Goal: Task Accomplishment & Management: Use online tool/utility

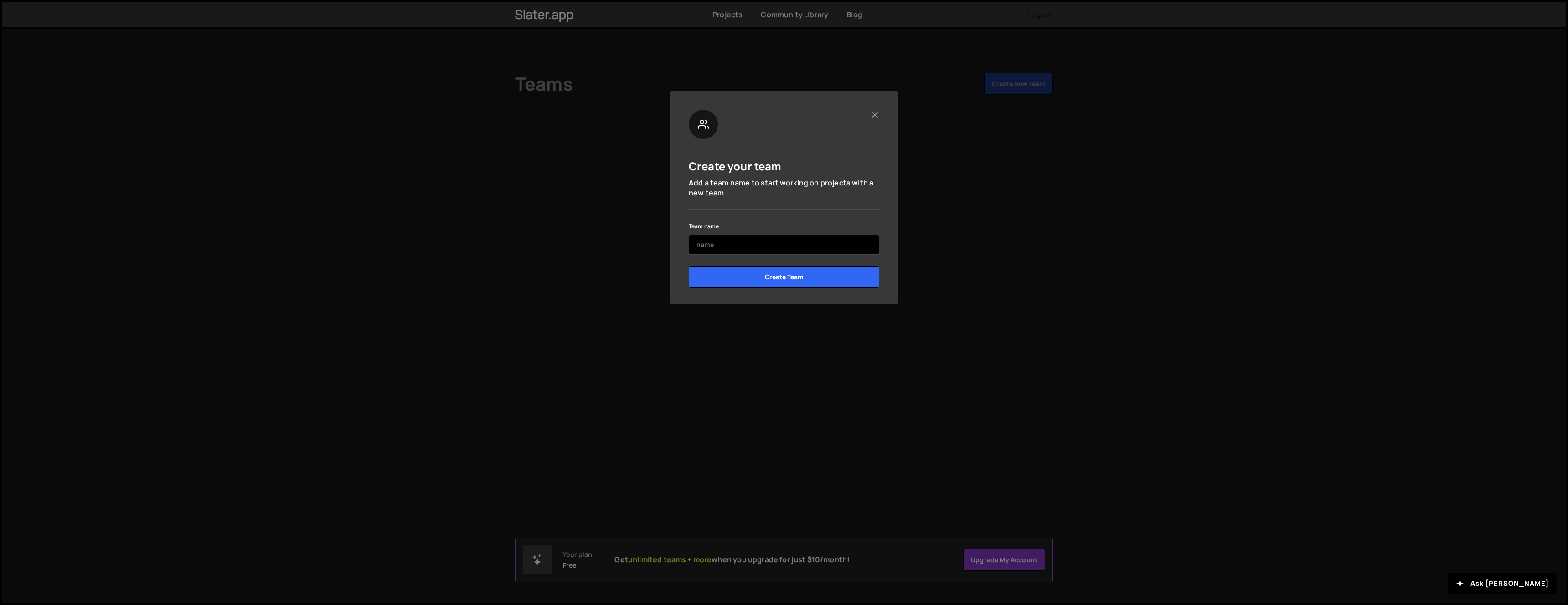
click at [833, 251] on input "text" at bounding box center [783, 245] width 191 height 20
type input "f"
type input "g"
type input "test"
click at [779, 282] on input "Create Team" at bounding box center [783, 277] width 191 height 22
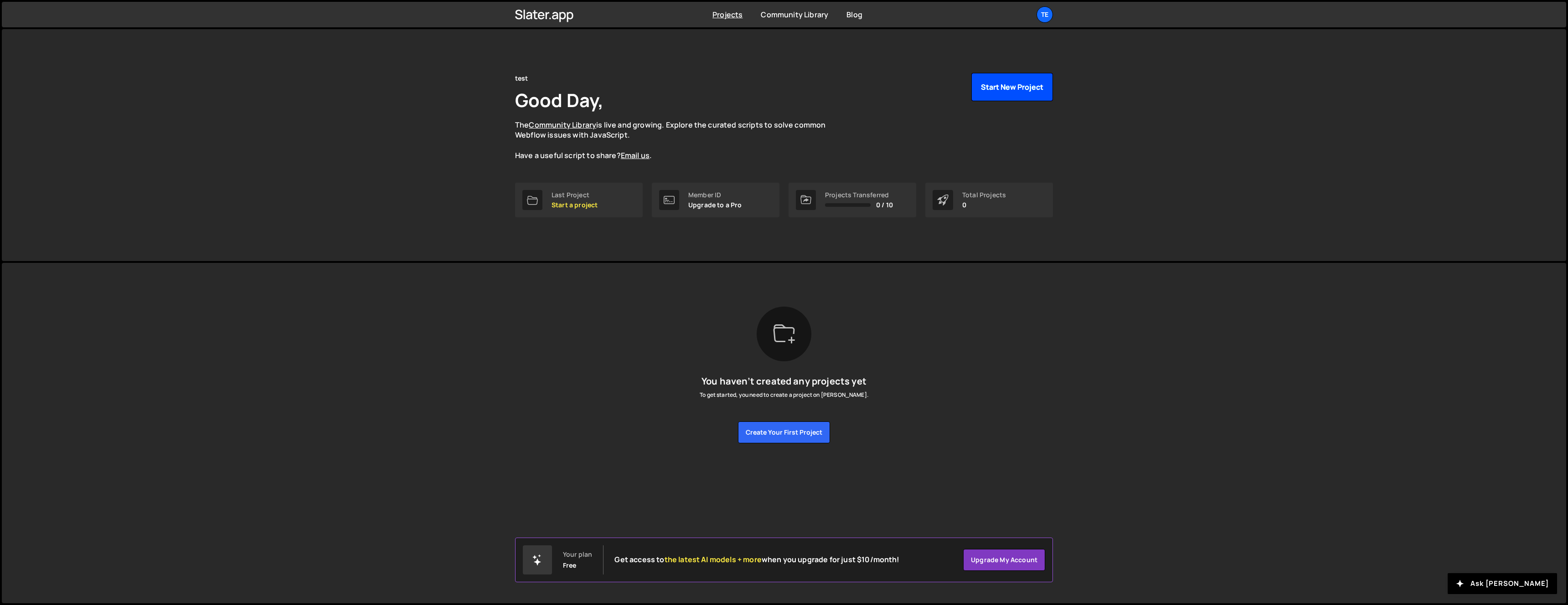
click at [1018, 88] on button "Start New Project" at bounding box center [1012, 87] width 82 height 28
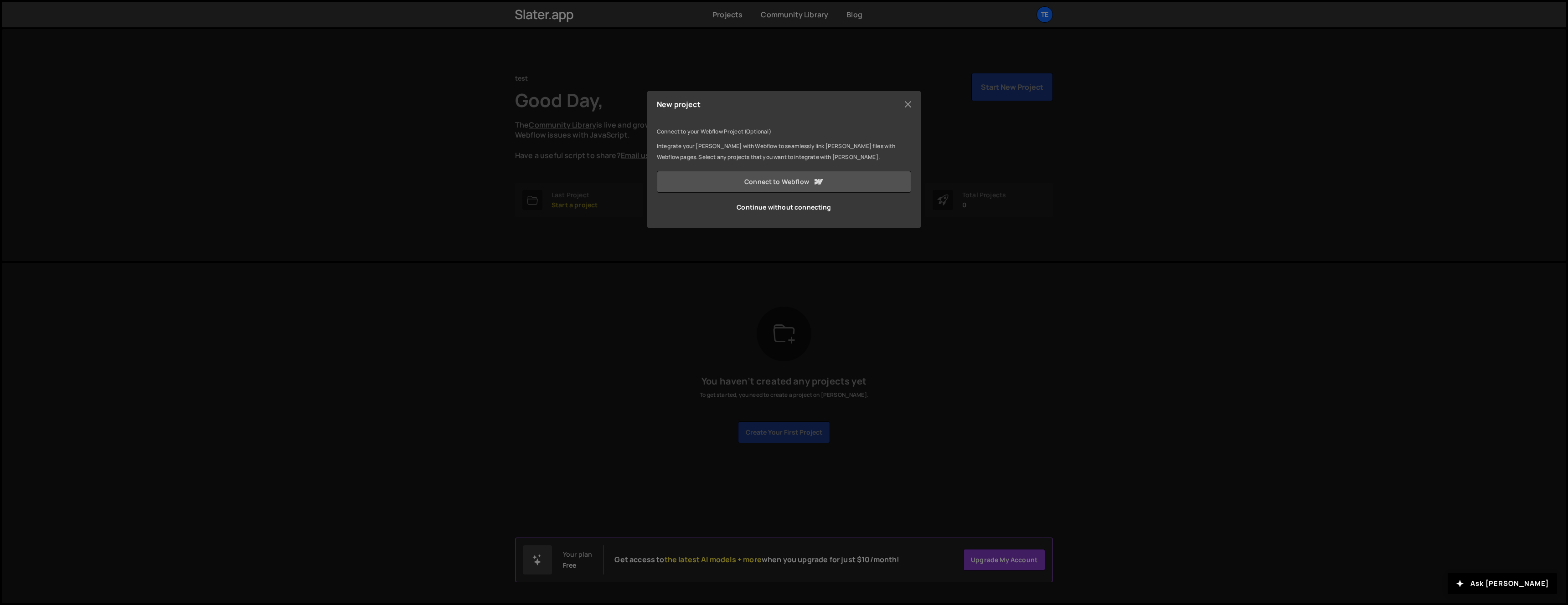
click at [756, 183] on link "Connect to Webflow" at bounding box center [784, 182] width 254 height 22
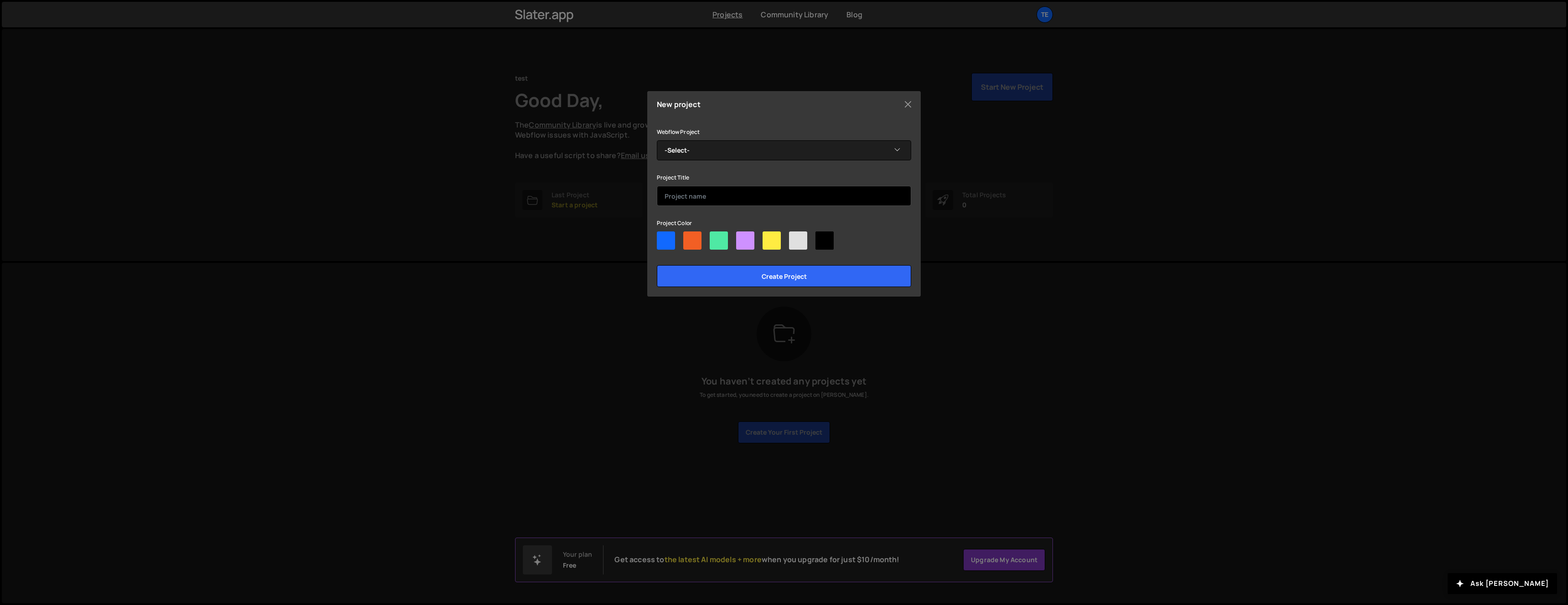
click at [840, 189] on input "text" at bounding box center [784, 196] width 254 height 20
type input "test"
click at [689, 244] on div at bounding box center [693, 240] width 18 height 18
click at [689, 237] on input"] "radio" at bounding box center [687, 234] width 6 height 6
radio input"] "true"
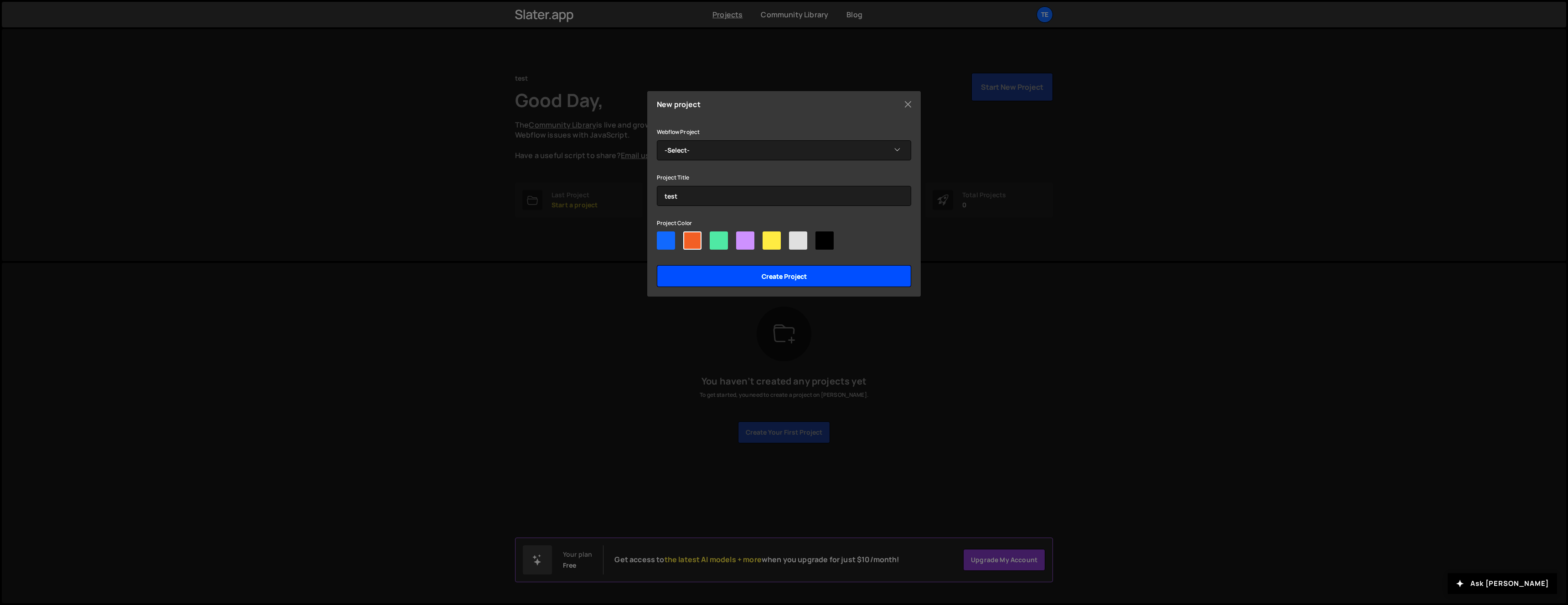
click at [704, 278] on input "Create project" at bounding box center [784, 276] width 254 height 22
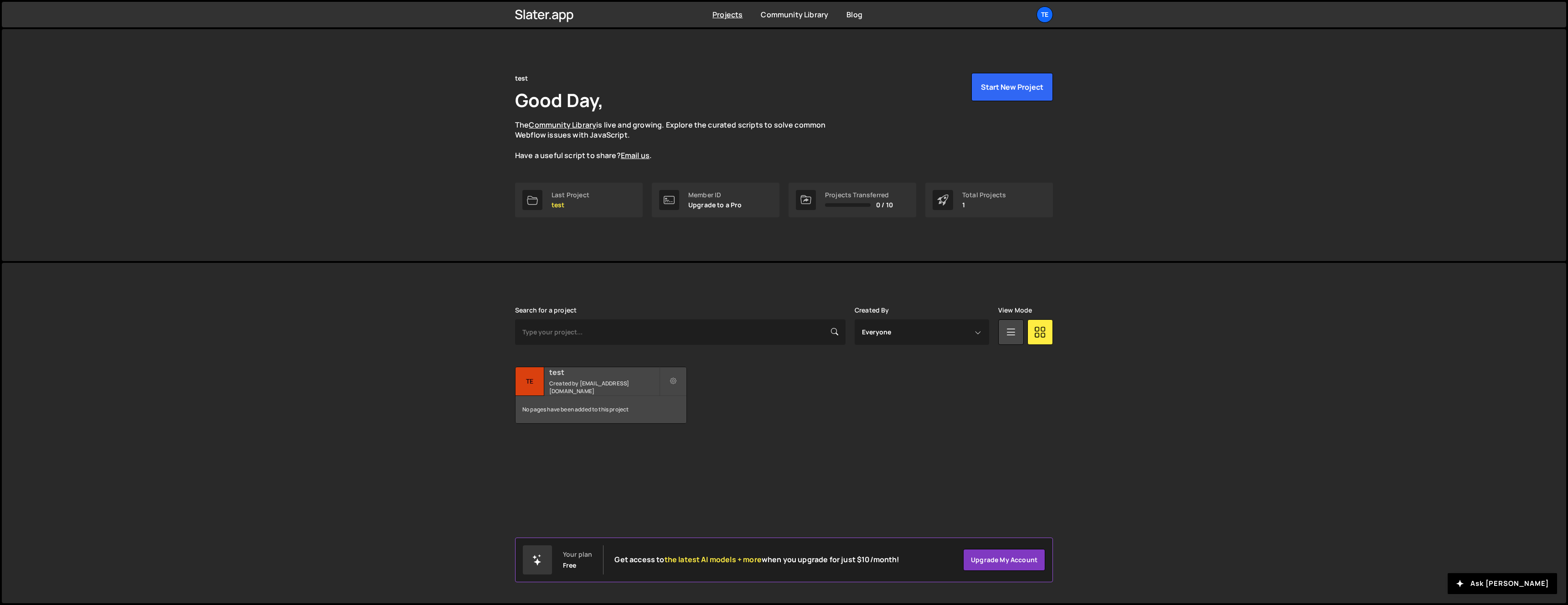
click at [634, 402] on div "No pages have been added to this project" at bounding box center [601, 410] width 171 height 27
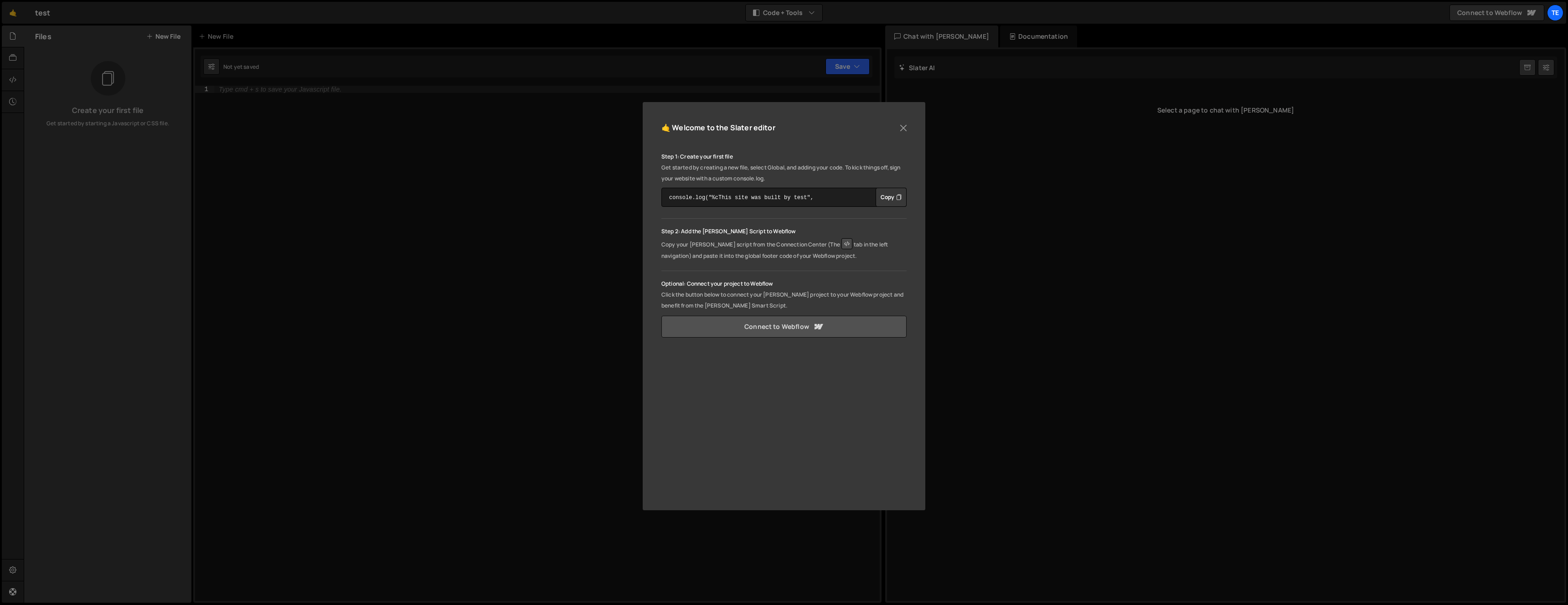
click at [837, 330] on link "Connect to Webflow" at bounding box center [784, 327] width 245 height 22
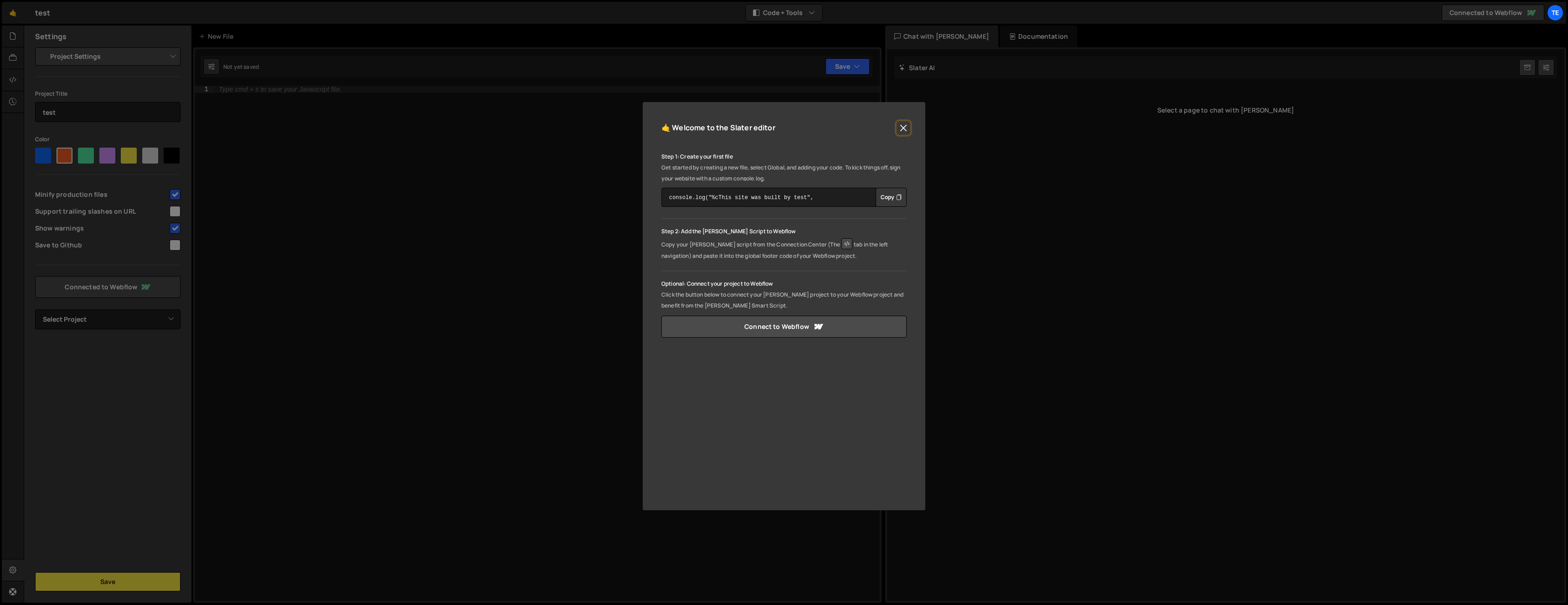
click at [905, 127] on button "Close" at bounding box center [903, 128] width 13 height 13
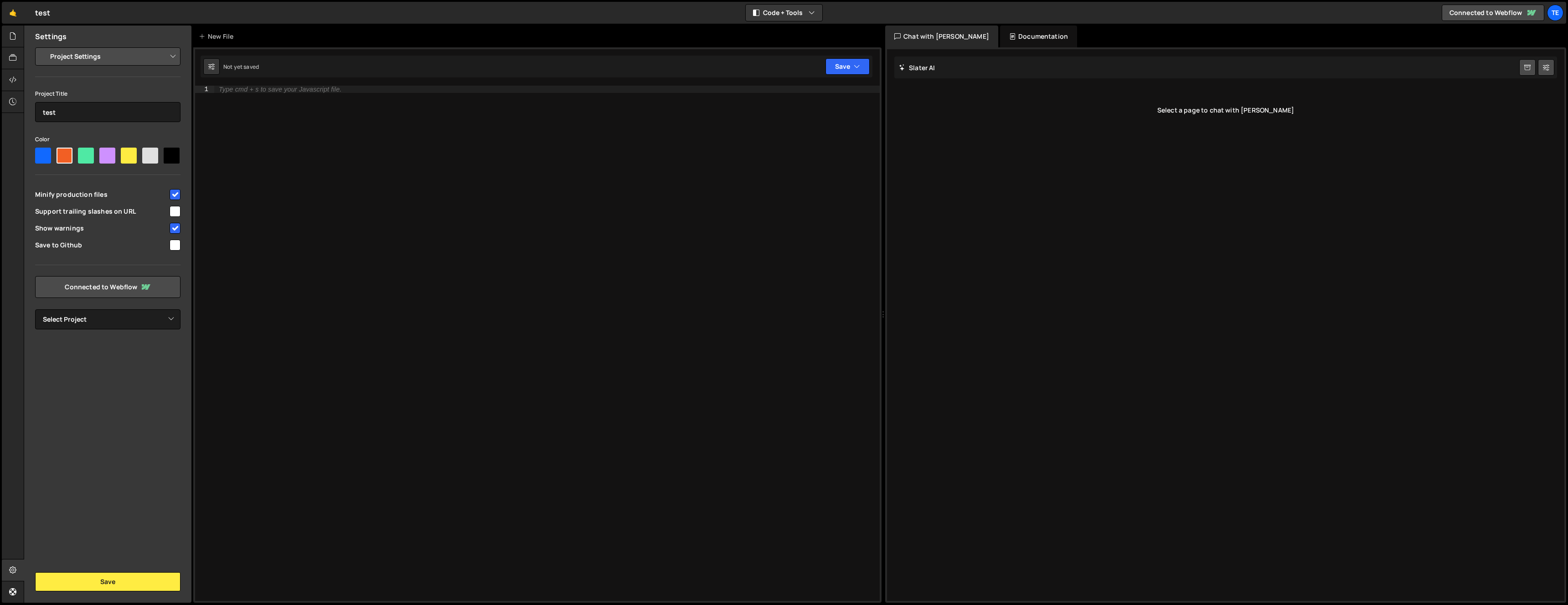
click at [776, 154] on div "Type cmd + s to save your Javascript file." at bounding box center [547, 351] width 665 height 530
click at [155, 66] on div "Project Settings Code Editor Settings Chat Settings Project Title test Color Mi…" at bounding box center [108, 189] width 167 height 282
click at [155, 58] on select "Project Settings Code Editor Settings Chat Settings" at bounding box center [109, 56] width 133 height 20
click at [43, 46] on select "Project Settings Code Editor Settings Chat Settings" at bounding box center [109, 56] width 133 height 20
click at [12, 59] on icon at bounding box center [13, 58] width 7 height 10
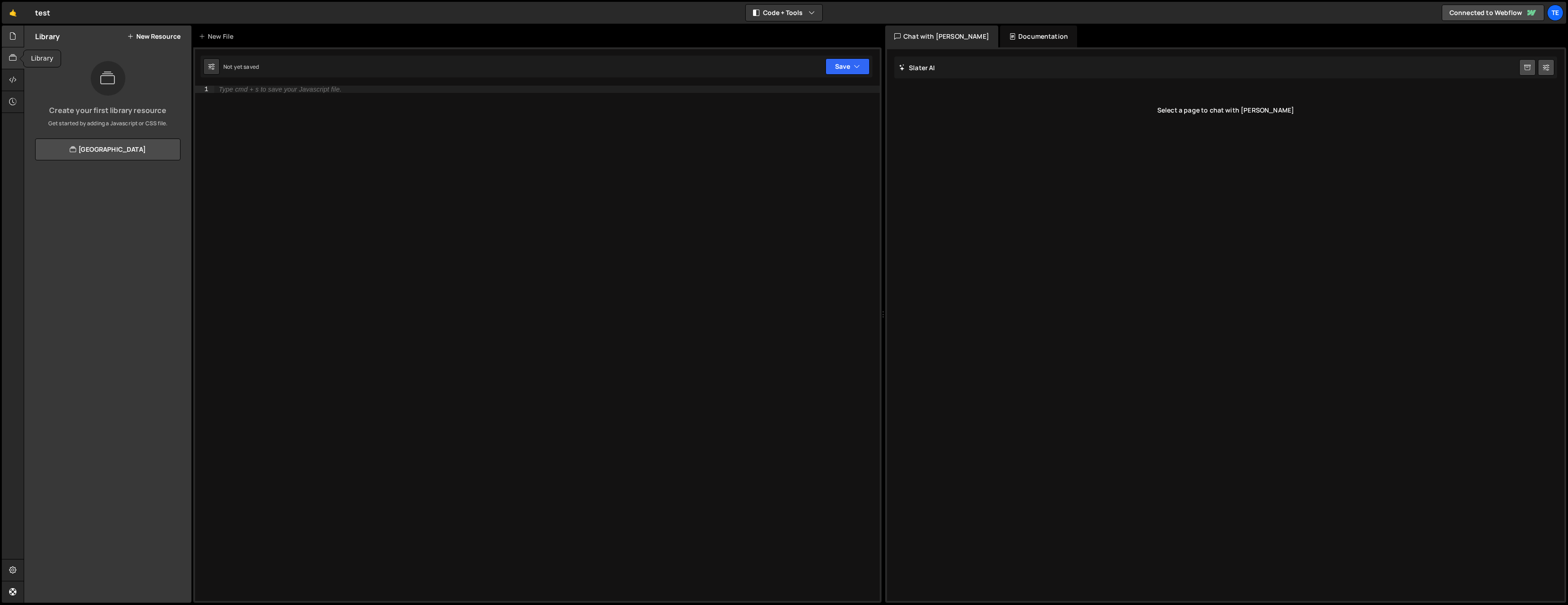
click at [10, 38] on icon at bounding box center [13, 36] width 7 height 10
click at [19, 87] on div at bounding box center [13, 80] width 23 height 22
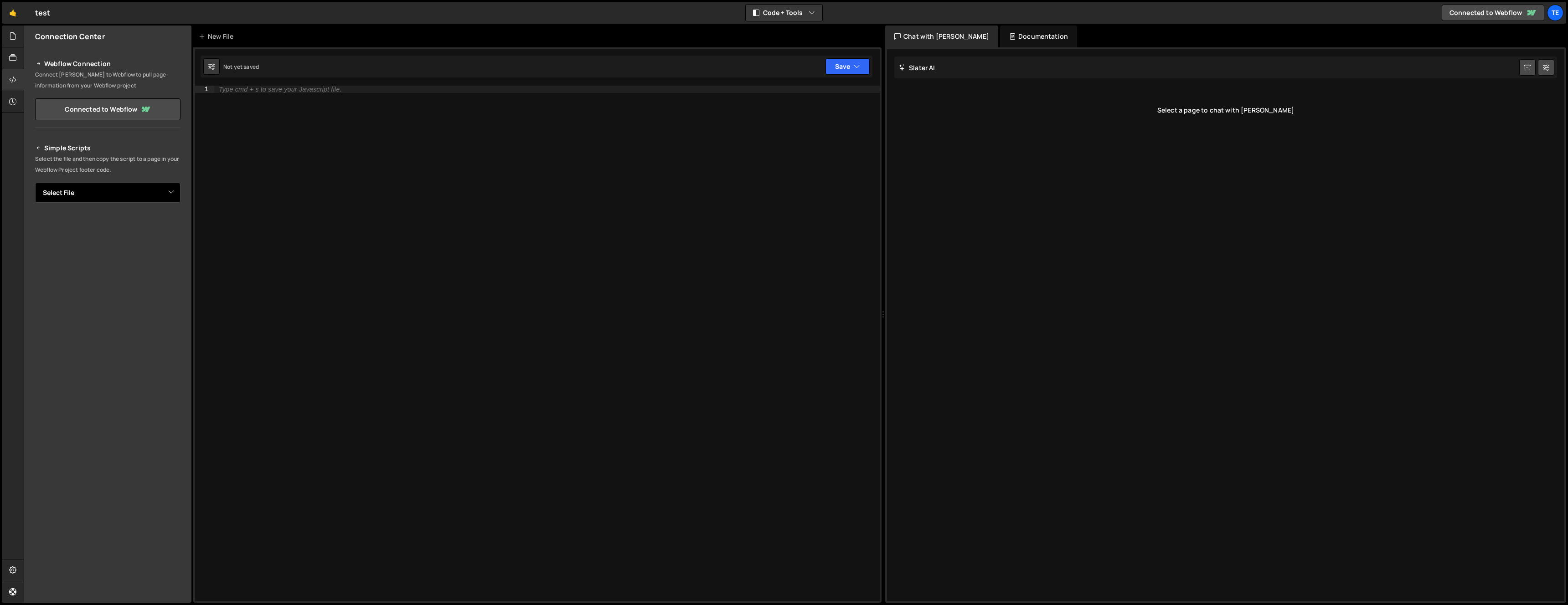
click at [75, 201] on select "Select File" at bounding box center [108, 192] width 145 height 20
click at [8, 102] on div at bounding box center [13, 102] width 23 height 22
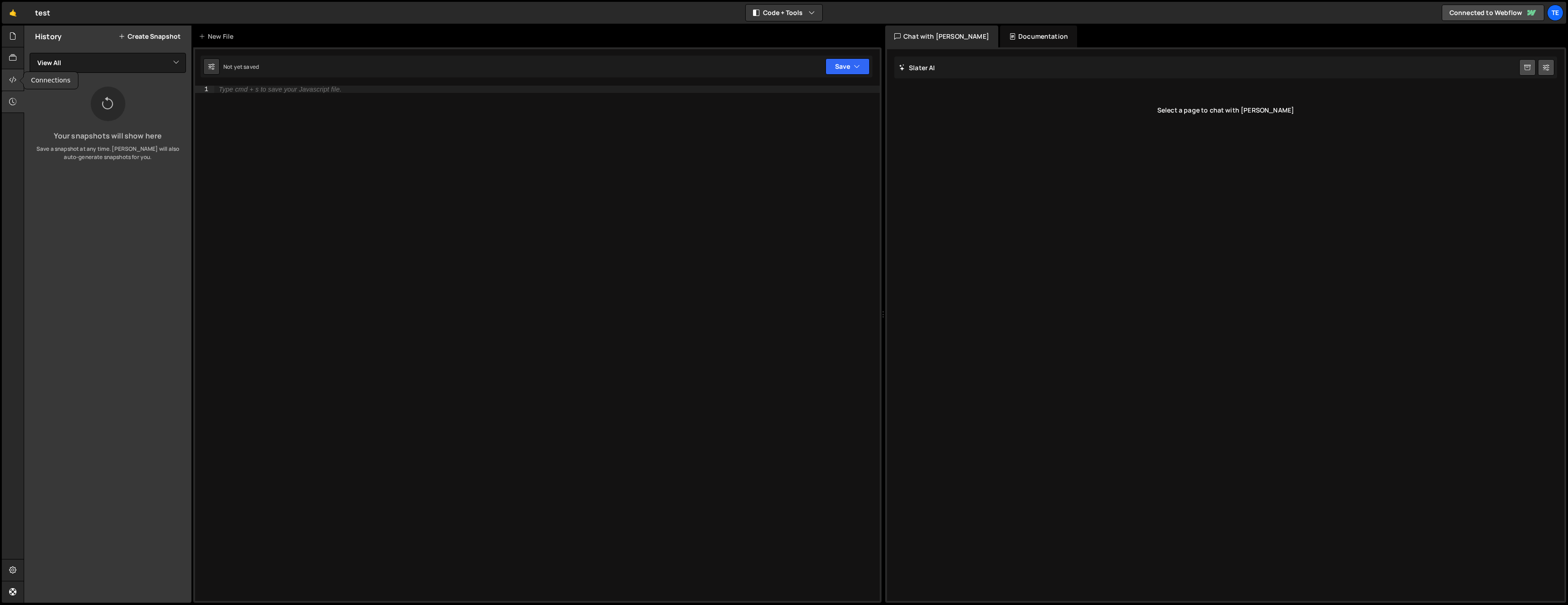
click at [11, 85] on icon at bounding box center [13, 80] width 7 height 10
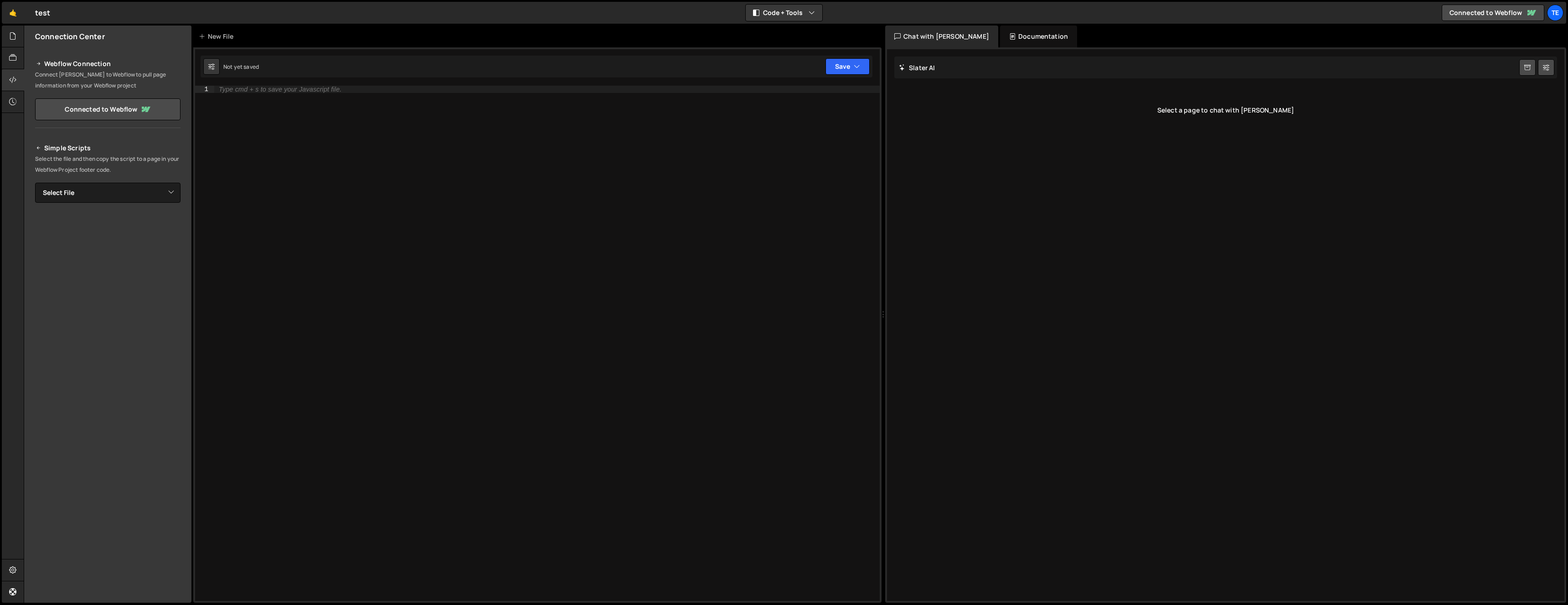
click at [1307, 109] on div "Select a page to chat with Slater" at bounding box center [1225, 110] width 663 height 37
click at [1200, 66] on div "Slater AI Start new chat" at bounding box center [1225, 68] width 663 height 22
click at [1017, 38] on div "Documentation" at bounding box center [1038, 37] width 77 height 22
click at [950, 38] on div "Chat with Slater AI" at bounding box center [942, 37] width 113 height 22
click at [943, 68] on div "Slater AI Start new chat" at bounding box center [1225, 68] width 663 height 22
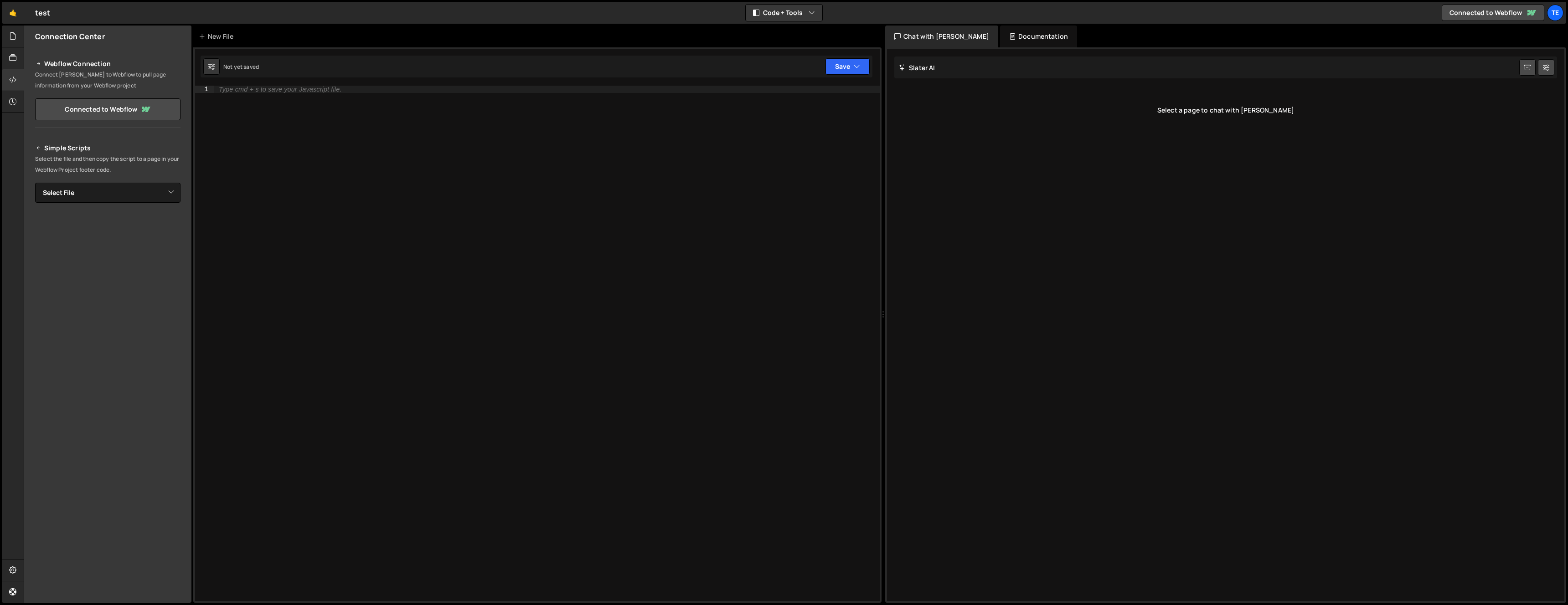
click at [714, 75] on div "Not yet saved Upgrade to Edit Save Save to Staging S Not saved S G" at bounding box center [536, 66] width 672 height 22
click at [709, 90] on div "Type cmd + s to save your Javascript file." at bounding box center [547, 351] width 665 height 530
click at [660, 62] on div "Not yet saved Upgrade to Edit Save Save to Staging S Not saved S G" at bounding box center [536, 66] width 672 height 22
click at [660, 79] on div "1 Type cmd + s to save your Javascript file. הההההההההההההההההההההההההההההההההה…" at bounding box center [537, 325] width 688 height 556
click at [668, 135] on div "Type cmd + s to save your Javascript file." at bounding box center [547, 351] width 665 height 530
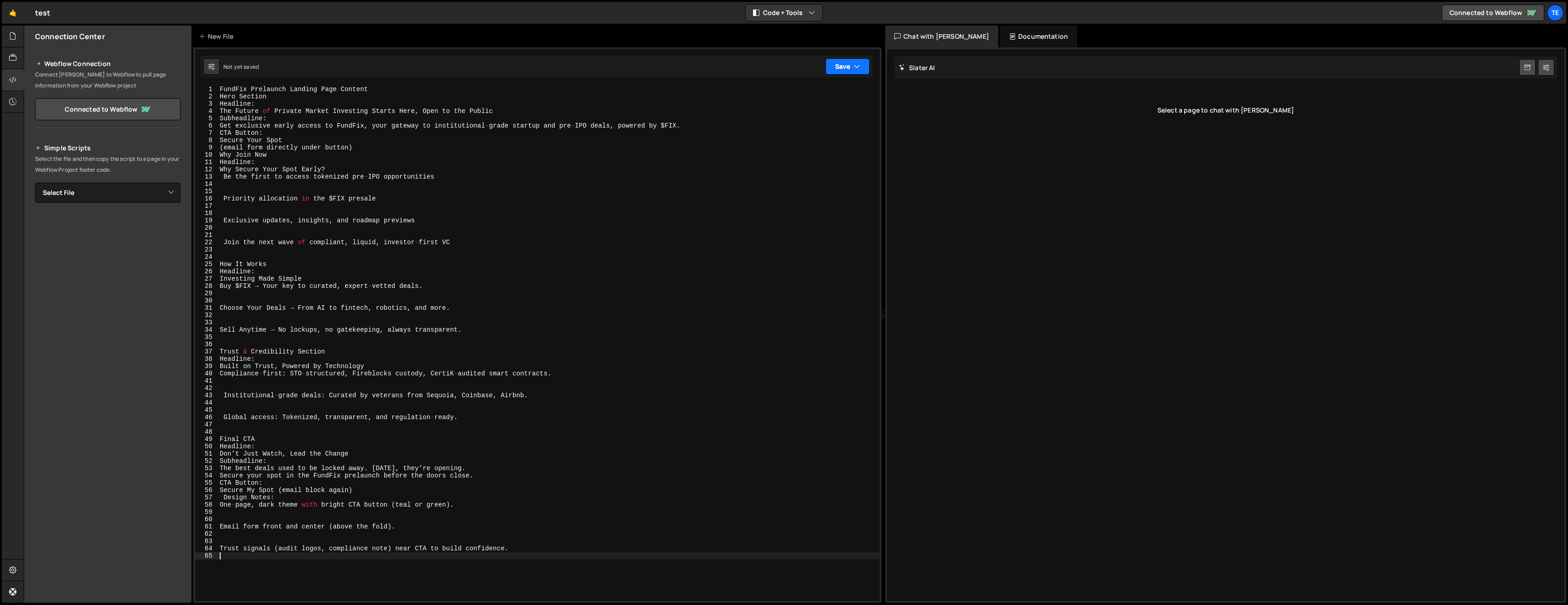
click at [858, 63] on icon "button" at bounding box center [857, 66] width 6 height 9
click at [832, 101] on div "Not saved" at bounding box center [817, 99] width 95 height 11
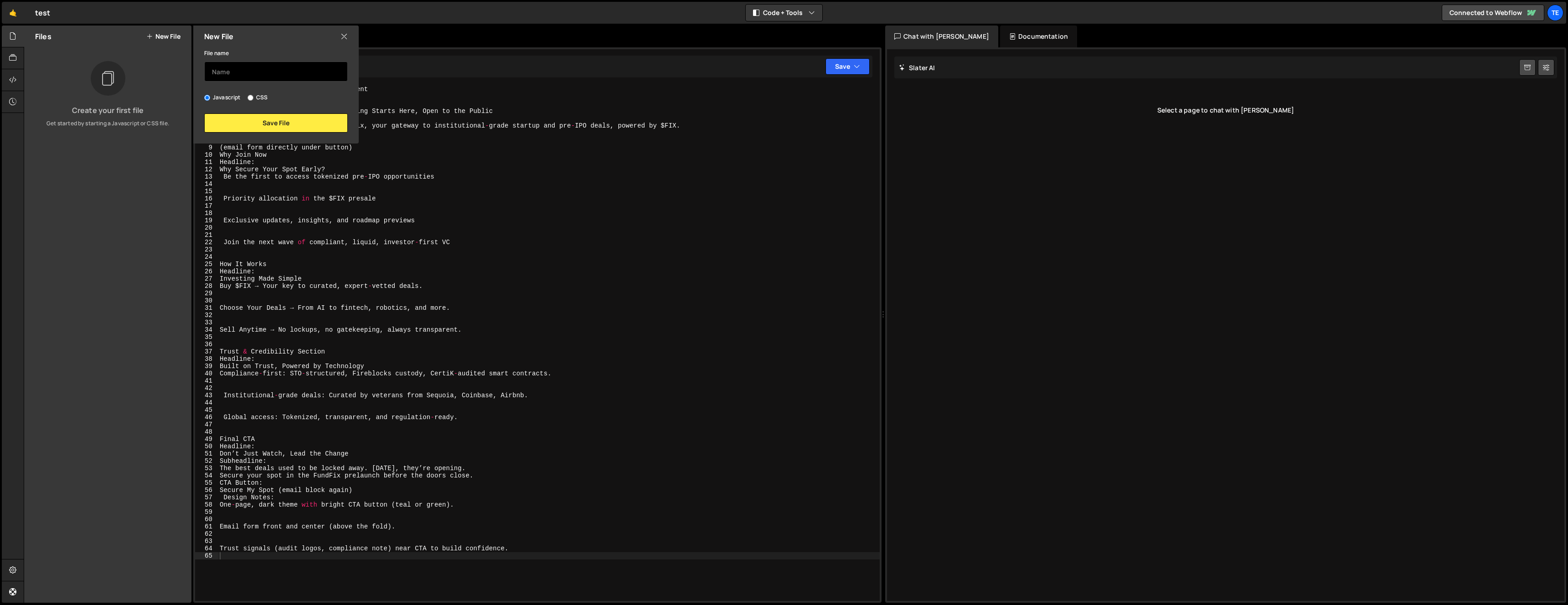
click at [292, 74] on input "text" at bounding box center [276, 71] width 144 height 20
type input "test"
click at [290, 125] on button "Save File" at bounding box center [276, 122] width 144 height 19
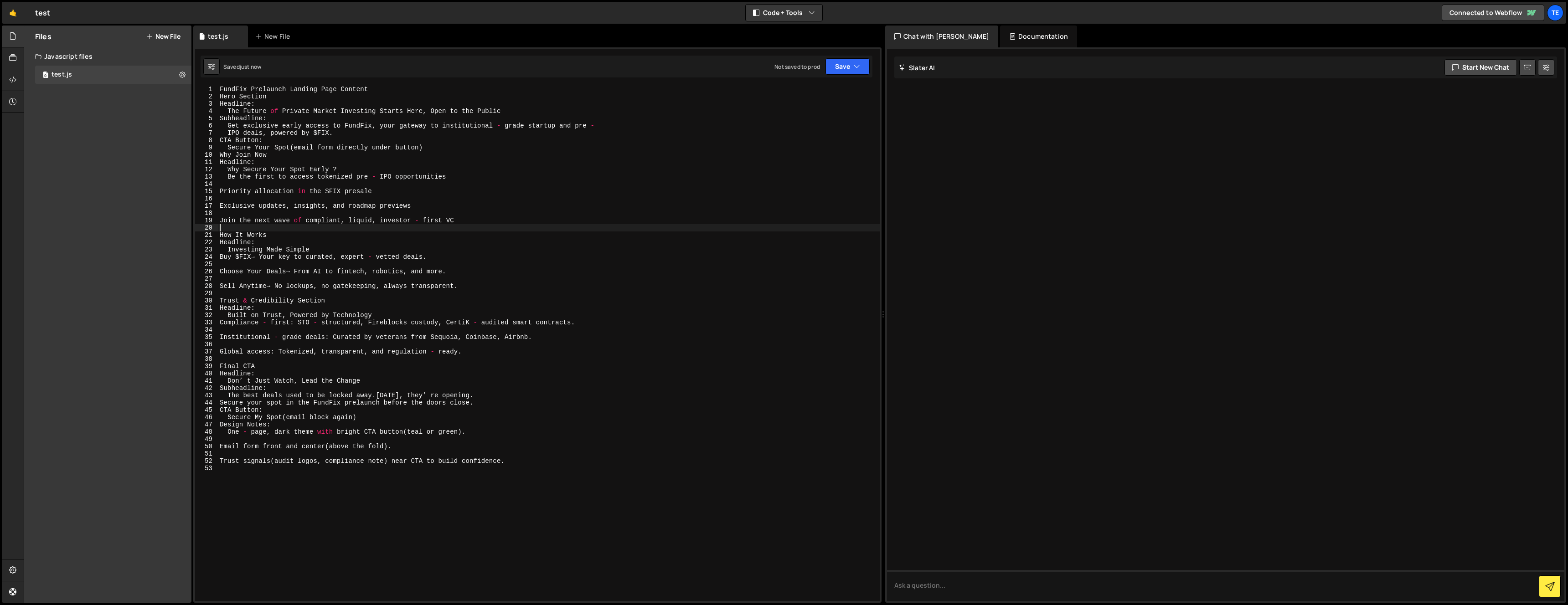
click at [295, 226] on div "FundFix Prelaunch Landing Page Content Hero Section Headline : The Future of Pr…" at bounding box center [548, 351] width 662 height 530
click at [325, 191] on div "FundFix Prelaunch Landing Page Content Hero Section Headline : The Future of Pr…" at bounding box center [548, 351] width 662 height 530
click at [333, 176] on div "FundFix Prelaunch Landing Page Content Hero Section Headline : The Future of Pr…" at bounding box center [548, 351] width 662 height 530
type textarea "Trust signals(audit logos, compliance note) near CTA to build confidence."
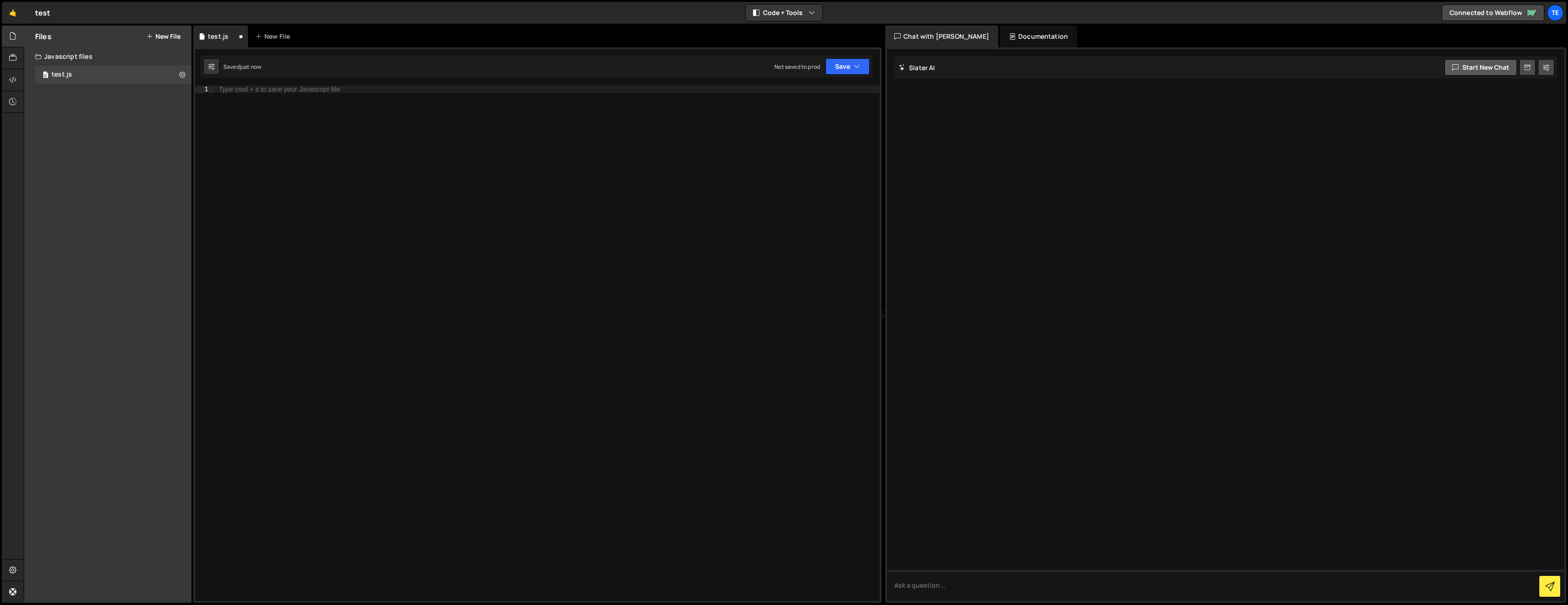
click at [1494, 66] on button "Start new chat" at bounding box center [1480, 67] width 72 height 16
paste textarea "FundFix Prelaunch Landing Page Content Hero Section Headline: The Future of Pri…"
type textarea "hi make this FundFix Prelaunch Landing Page Content Hero Section Headline: The …"
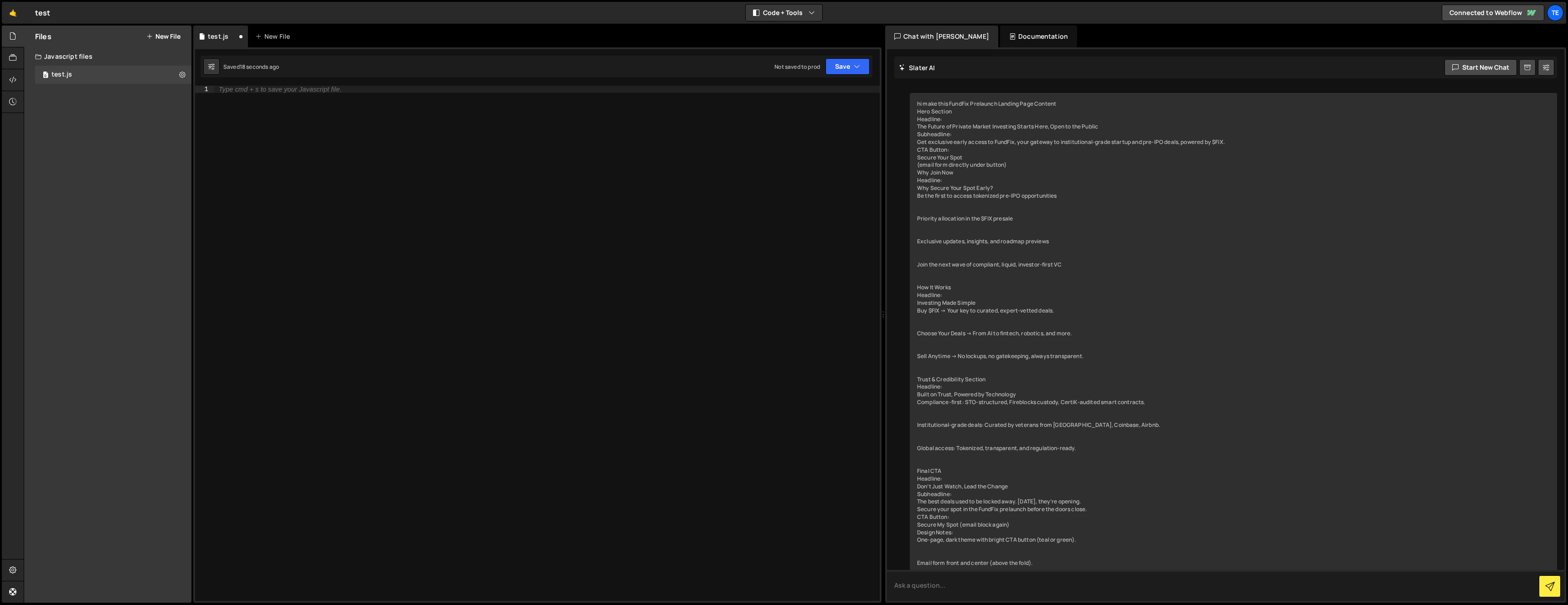
scroll to position [498, 0]
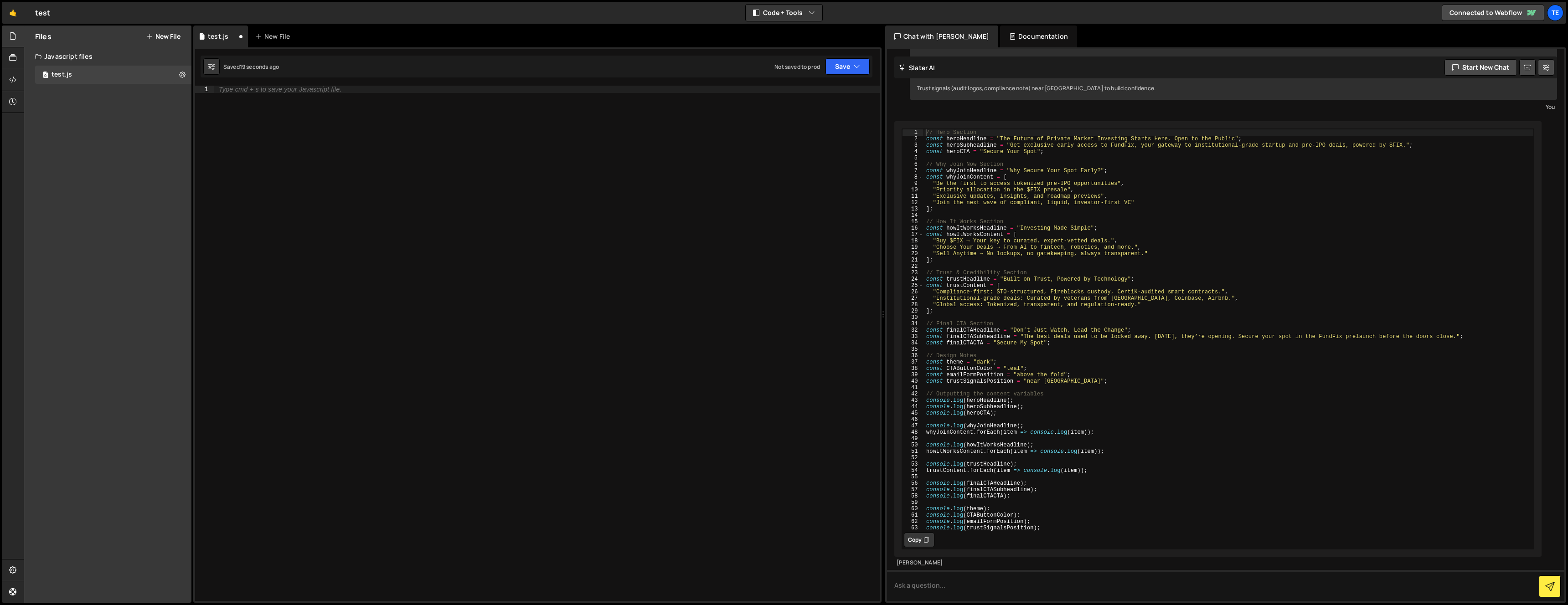
type textarea "const finalCTASubheadline = "The best deals used to be locked away. Today, they…"
click at [1326, 333] on div "// Hero Section const heroHeadline = "The Future of Private Market Investing St…" at bounding box center [1229, 336] width 610 height 414
click at [915, 540] on button "Copy" at bounding box center [919, 540] width 30 height 15
click at [706, 470] on div "Type cmd + s to save your Javascript file." at bounding box center [547, 351] width 665 height 530
paste textarea "console.log(trustSignalsPosition);"
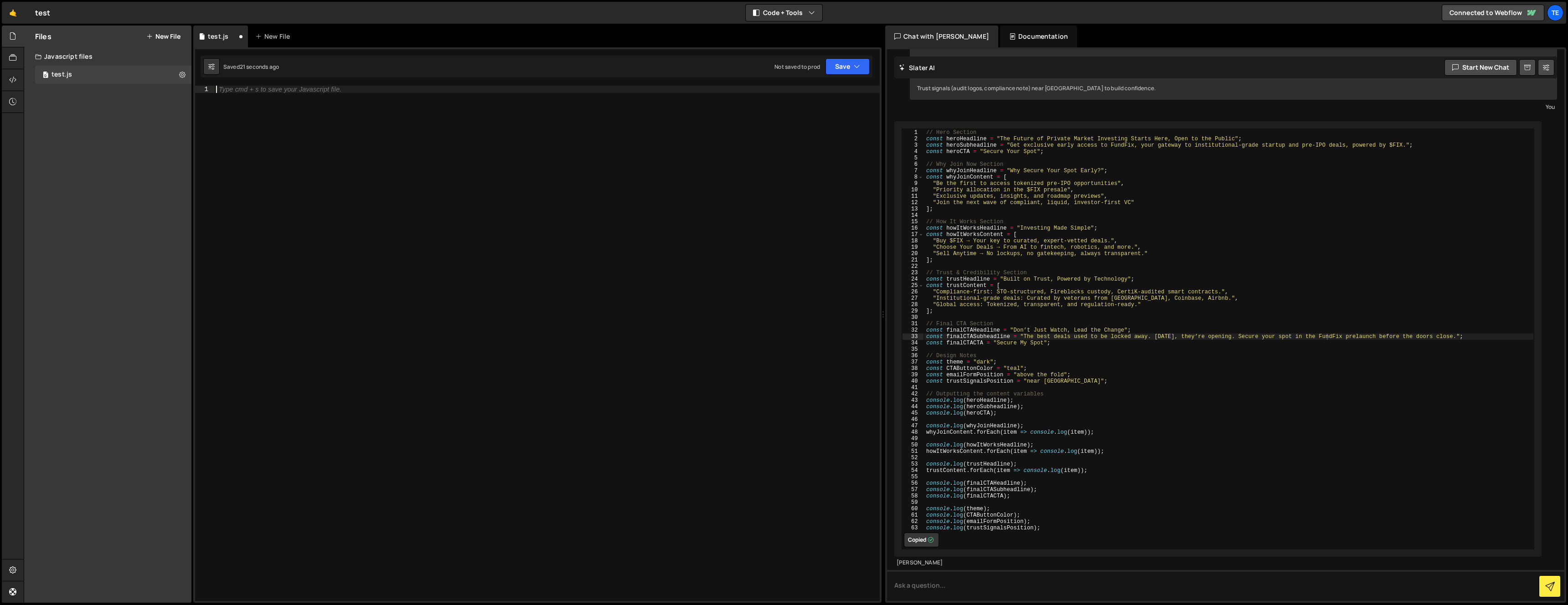
type textarea "console.log(trustSignalsPosition);"
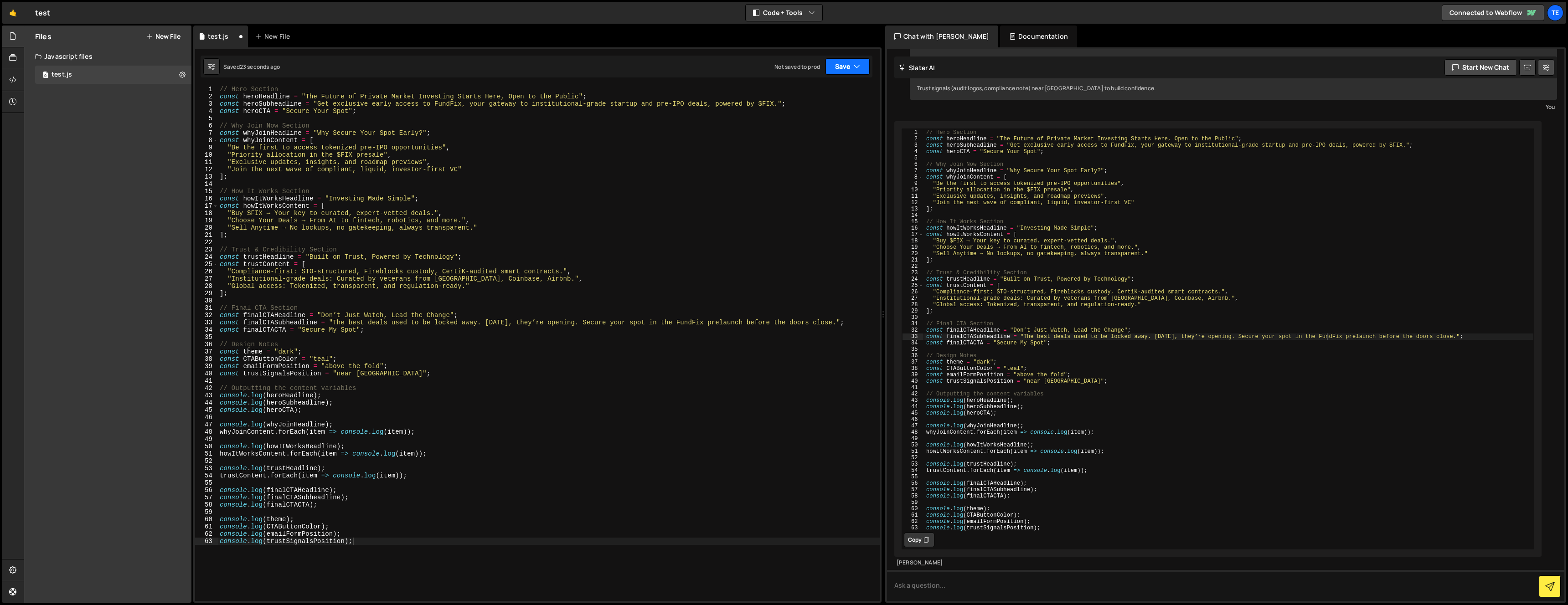
click at [852, 68] on button "Save" at bounding box center [847, 66] width 44 height 16
click at [812, 97] on div "24 seconds ago" at bounding box center [805, 99] width 41 height 8
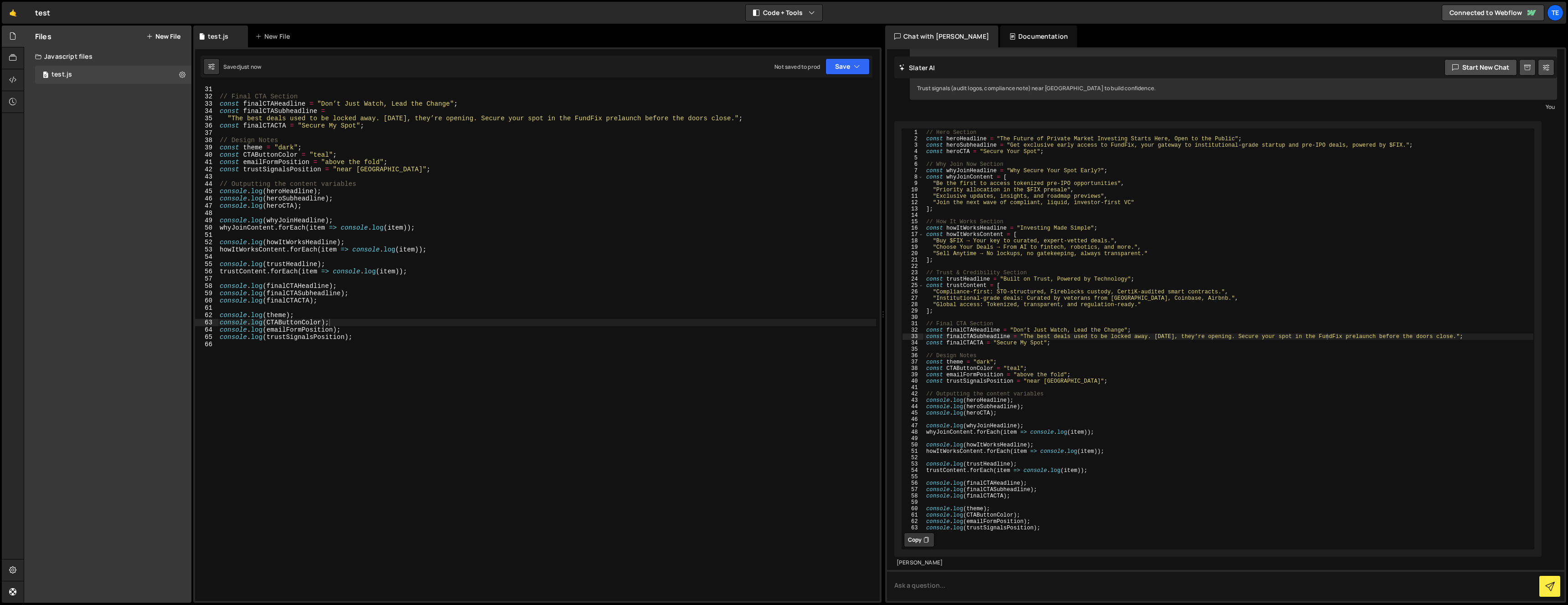
scroll to position [0, 0]
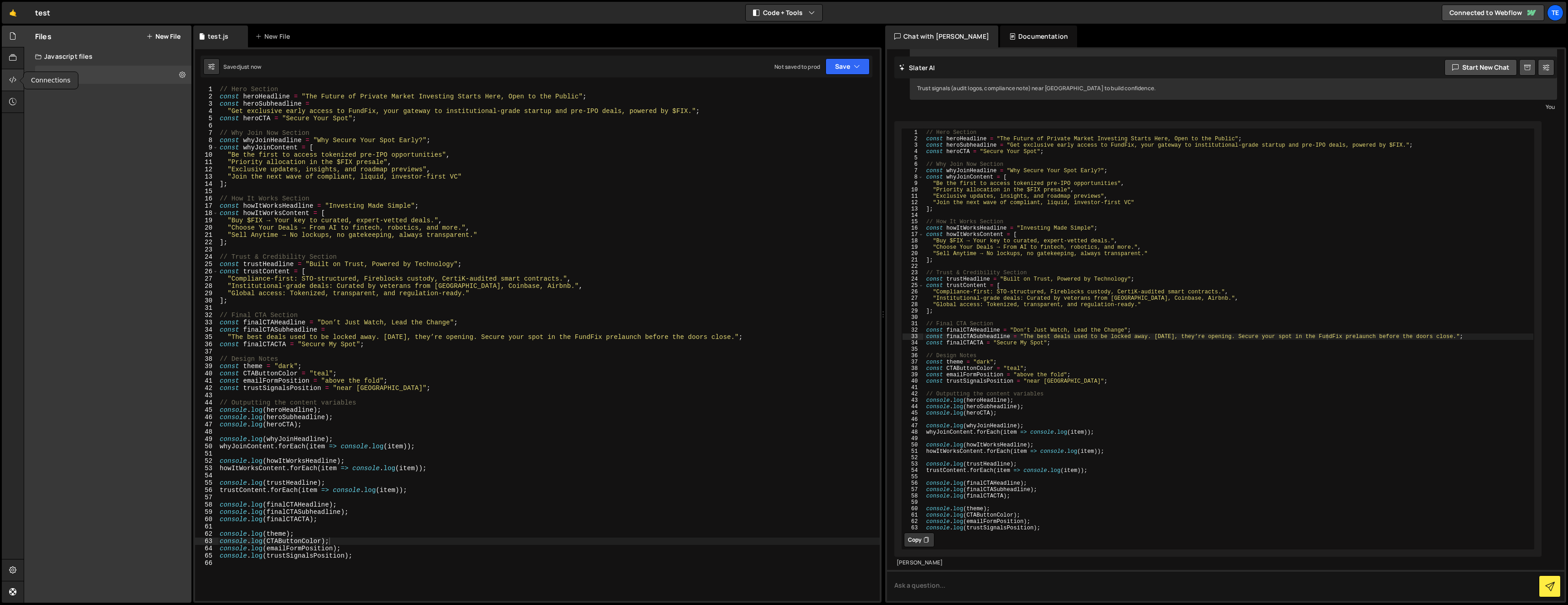
click at [13, 79] on icon at bounding box center [13, 80] width 7 height 10
click at [64, 192] on select "Select File test.js" at bounding box center [108, 192] width 145 height 20
select select "47019"
click at [35, 183] on select "Select File test.js" at bounding box center [108, 192] width 145 height 20
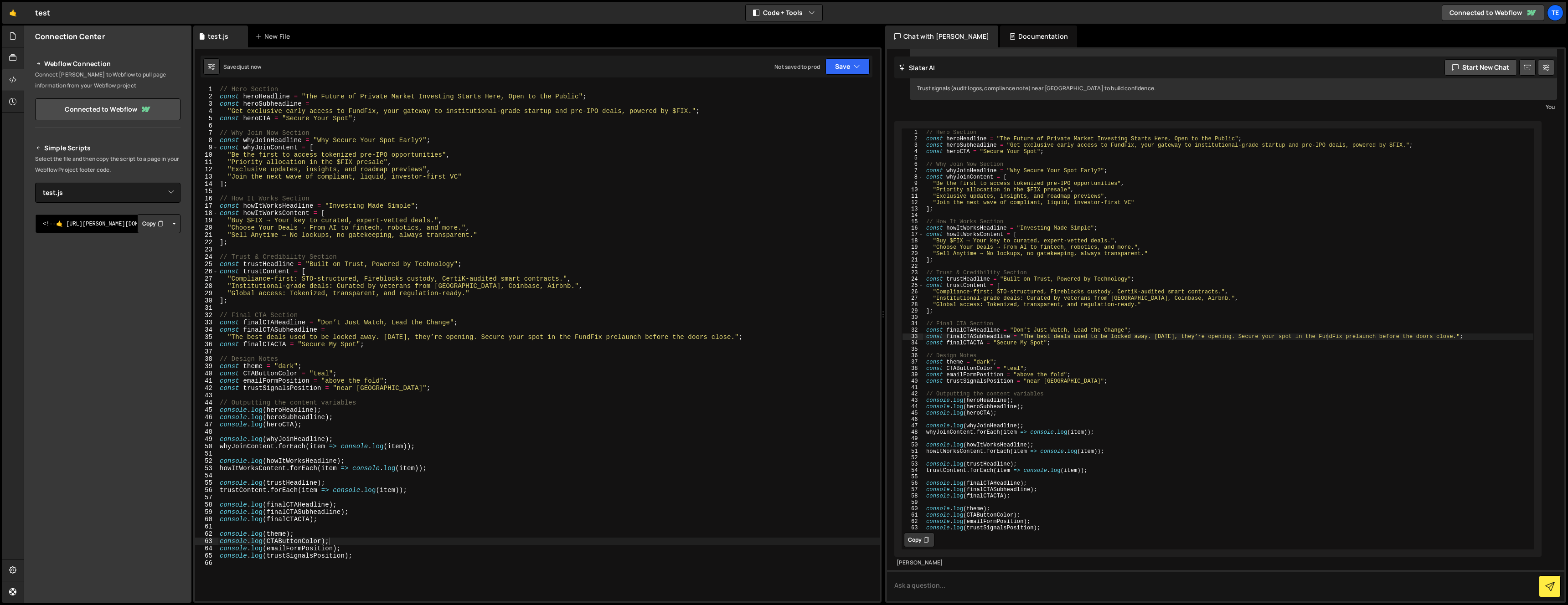
click at [99, 229] on textarea "<!--🤙 https://slater.app/17078/47019.js--> <script>document.addEventListener("D…" at bounding box center [108, 223] width 145 height 19
click at [178, 223] on button "Button group with nested dropdown" at bounding box center [174, 223] width 13 height 19
click at [148, 230] on button "Copy" at bounding box center [152, 223] width 31 height 19
click at [104, 110] on link "Connected to Webflow" at bounding box center [108, 110] width 145 height 22
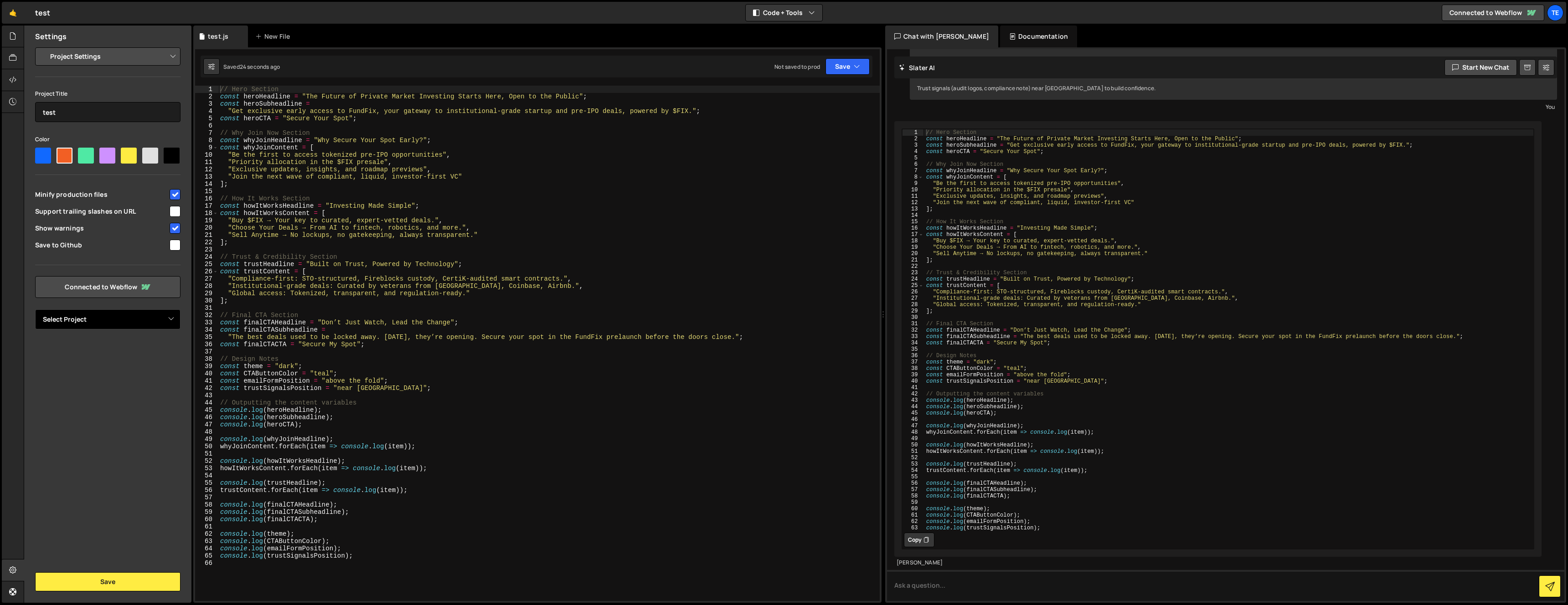
click at [90, 324] on select "Select Project Fundfix's Groovy Site" at bounding box center [108, 319] width 145 height 20
select select "68d148c8cdf4afe608dc5ff6"
click at [35, 309] on select "Select Project Fundfix's Groovy Site" at bounding box center [108, 319] width 145 height 20
click at [97, 582] on button "Save" at bounding box center [108, 582] width 145 height 19
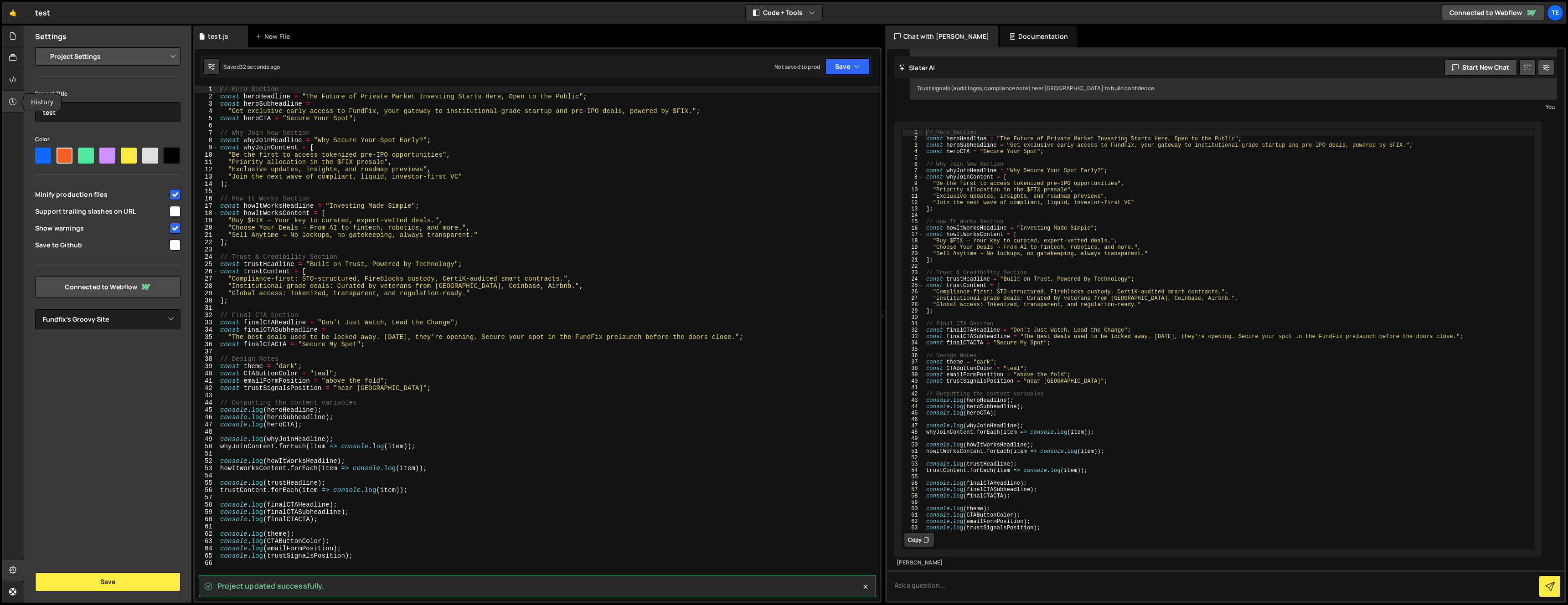
click at [13, 100] on icon at bounding box center [13, 102] width 7 height 10
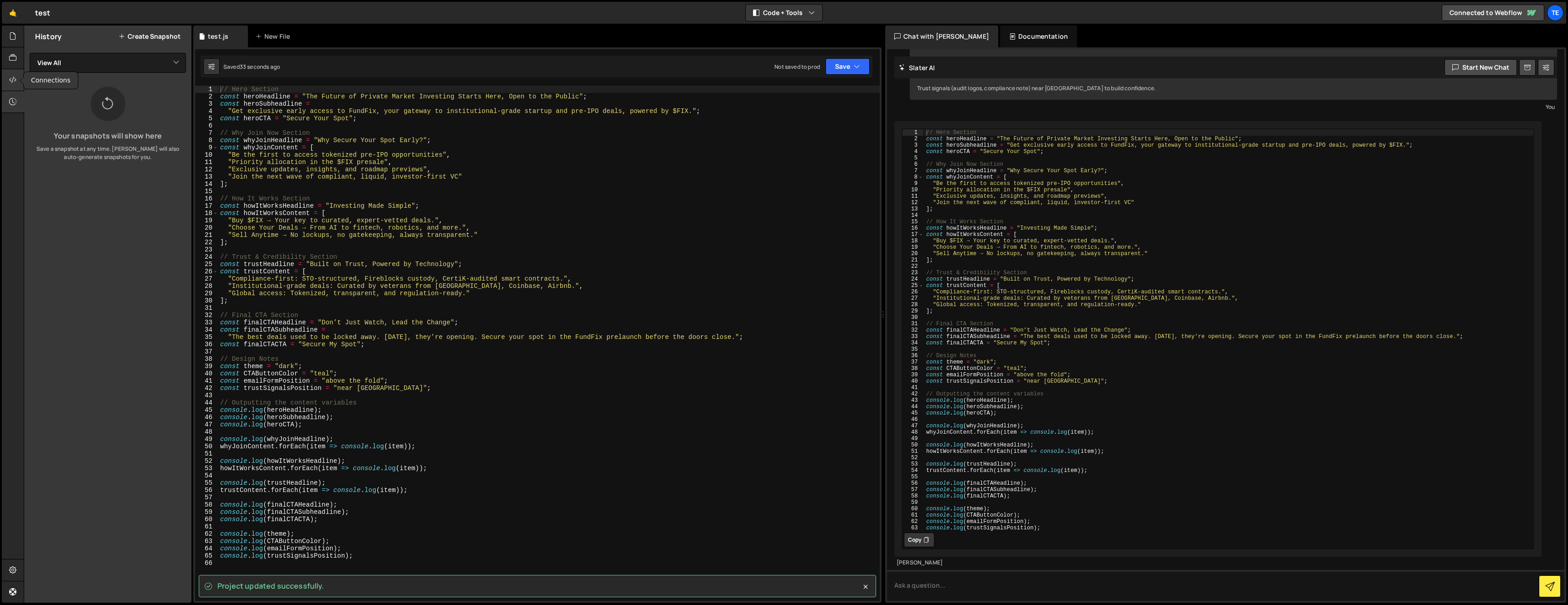
click at [11, 80] on icon at bounding box center [13, 80] width 7 height 10
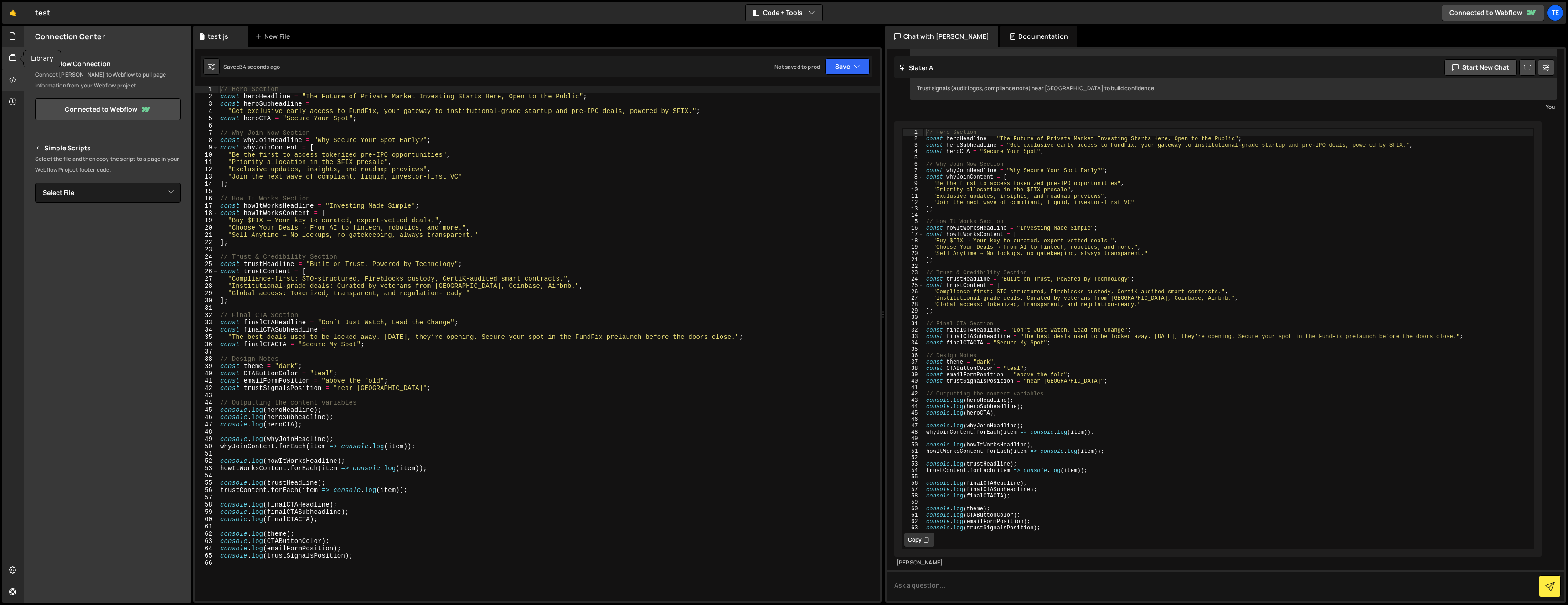
click at [9, 66] on div at bounding box center [13, 58] width 23 height 22
click at [112, 142] on link "View Community Library" at bounding box center [108, 150] width 145 height 22
click at [6, 77] on div at bounding box center [13, 80] width 23 height 22
click at [16, 37] on icon at bounding box center [13, 36] width 7 height 10
click at [90, 82] on div "0 test.js 0" at bounding box center [113, 75] width 156 height 18
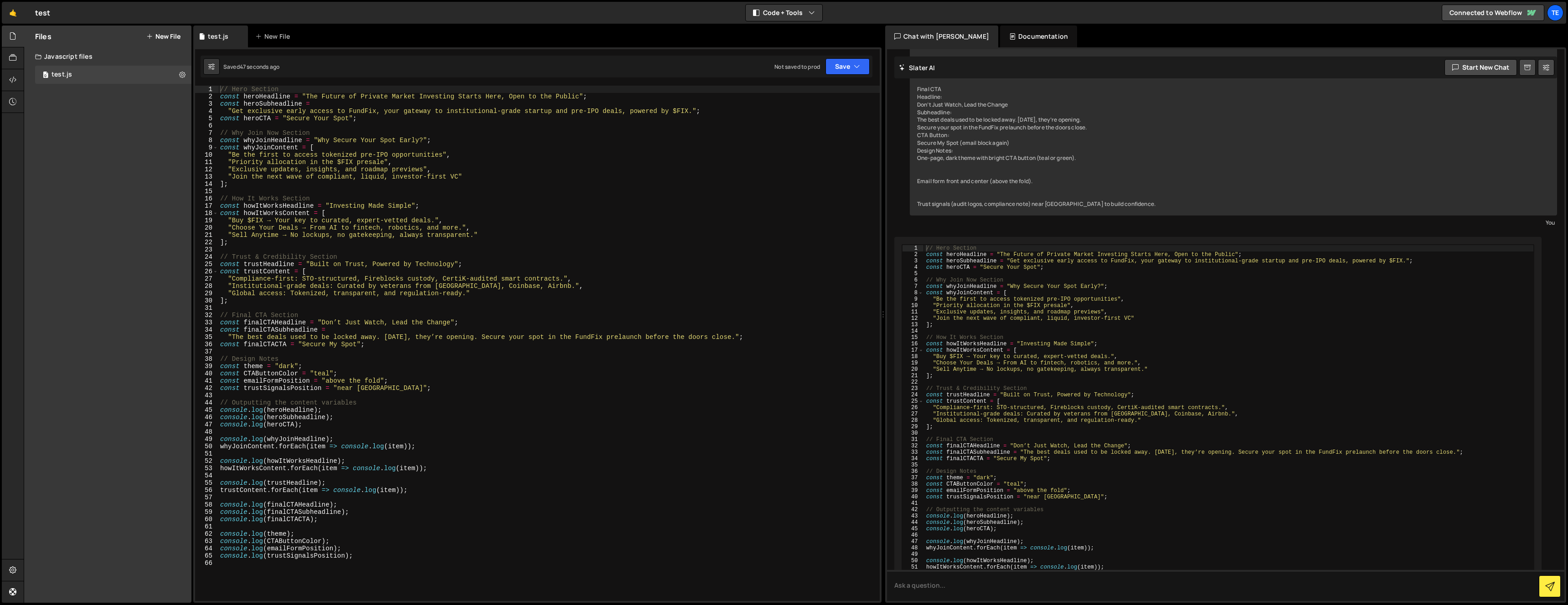
scroll to position [498, 0]
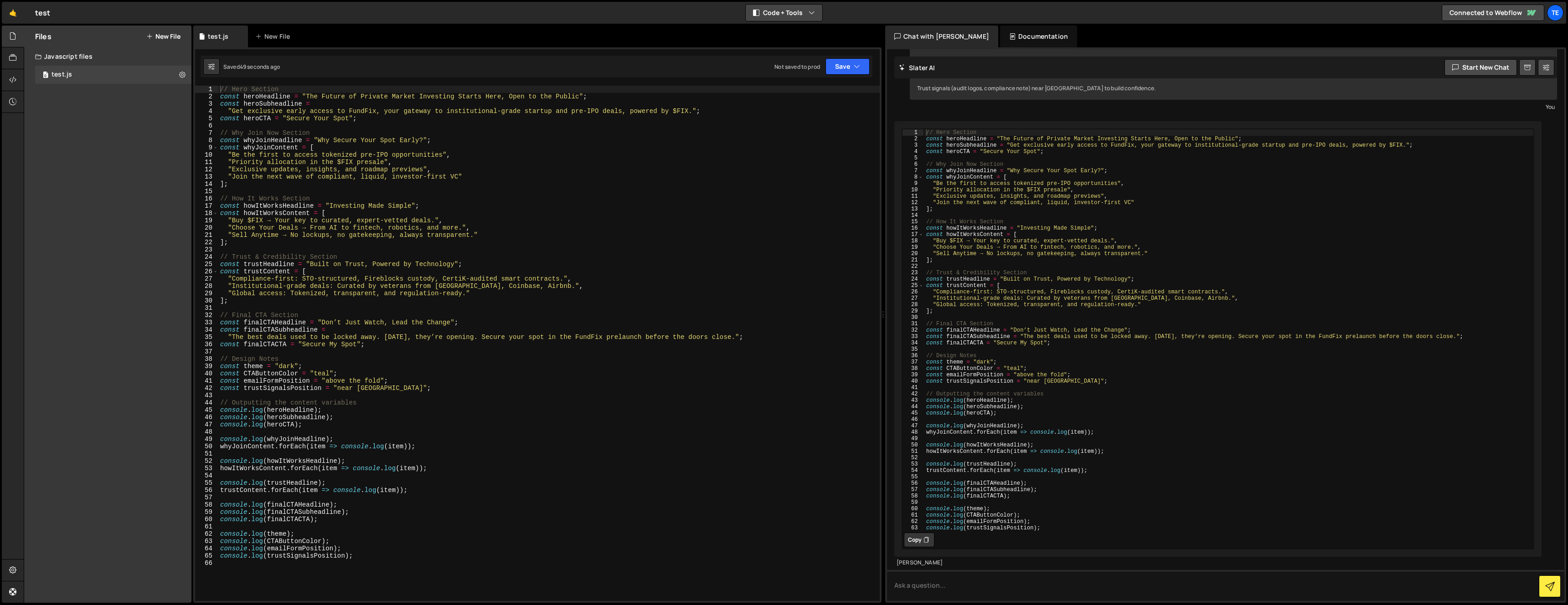
click at [779, 16] on button "Code + Tools" at bounding box center [784, 12] width 77 height 16
click at [1036, 39] on div "Documentation" at bounding box center [1038, 37] width 77 height 22
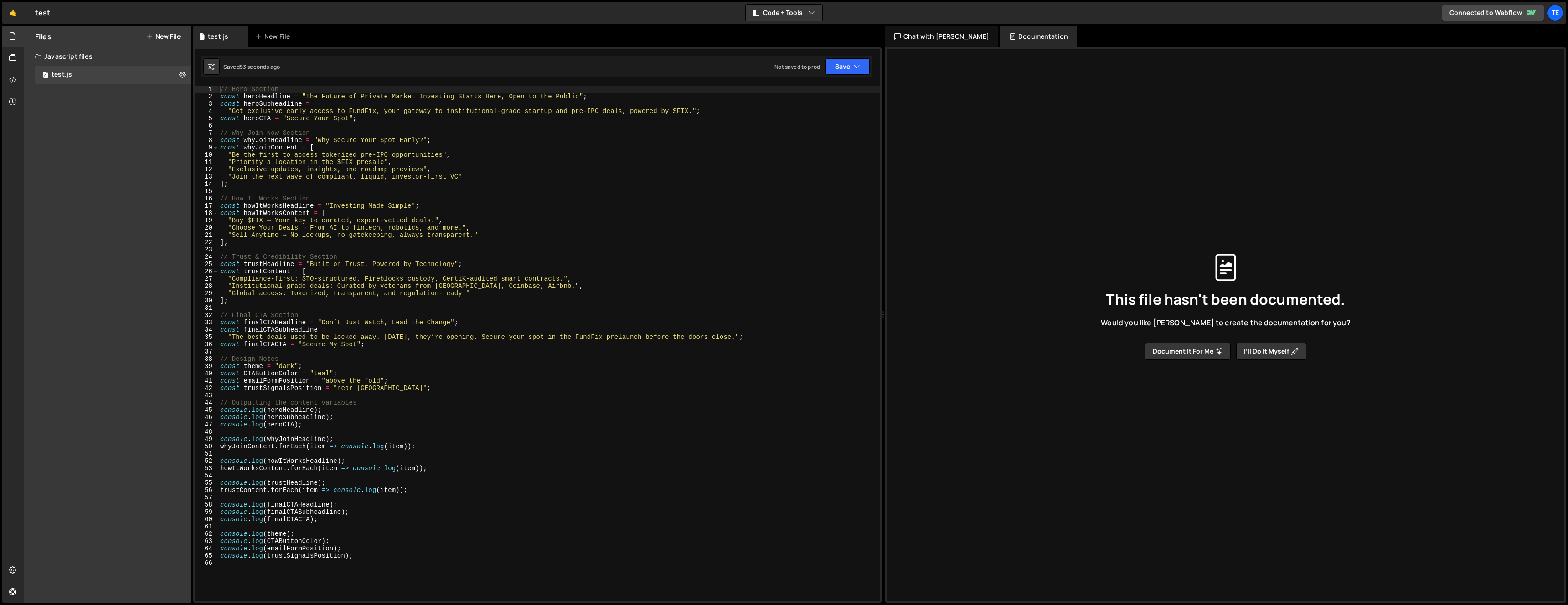
click at [1000, 33] on div "Documentation" at bounding box center [1038, 37] width 77 height 22
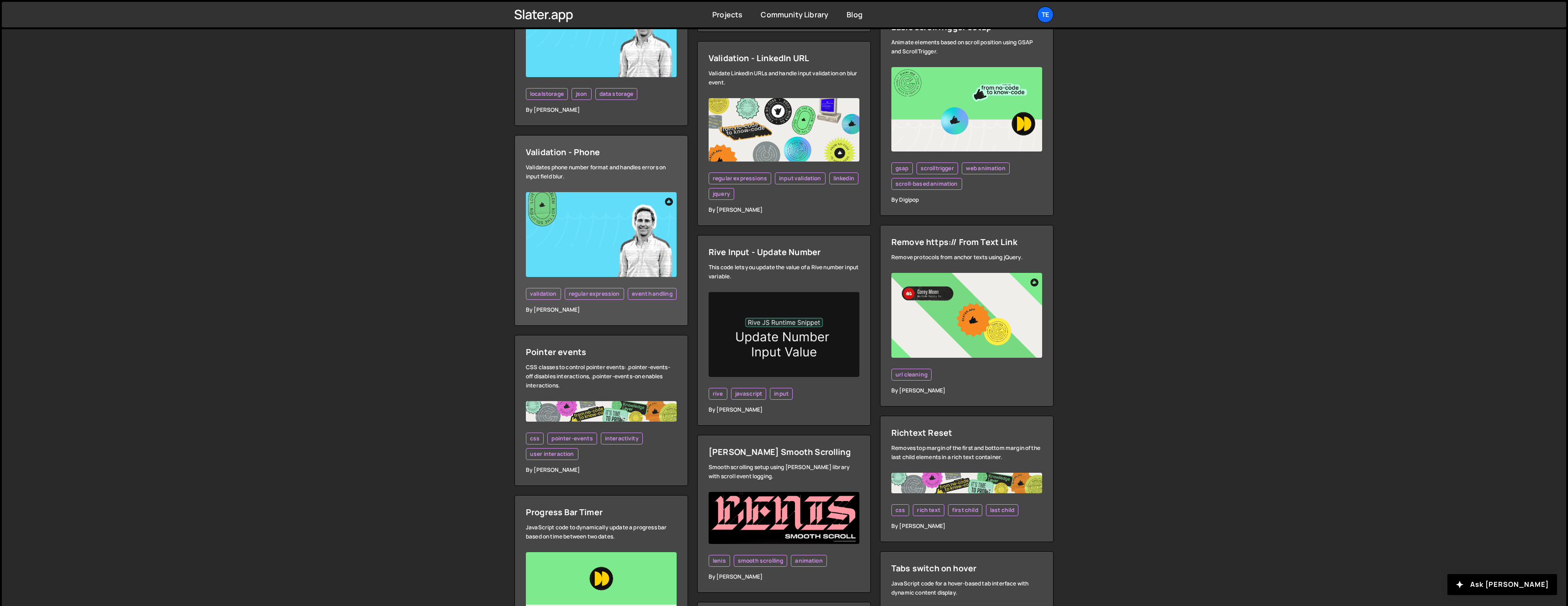
scroll to position [1122, 0]
